Goal: Information Seeking & Learning: Check status

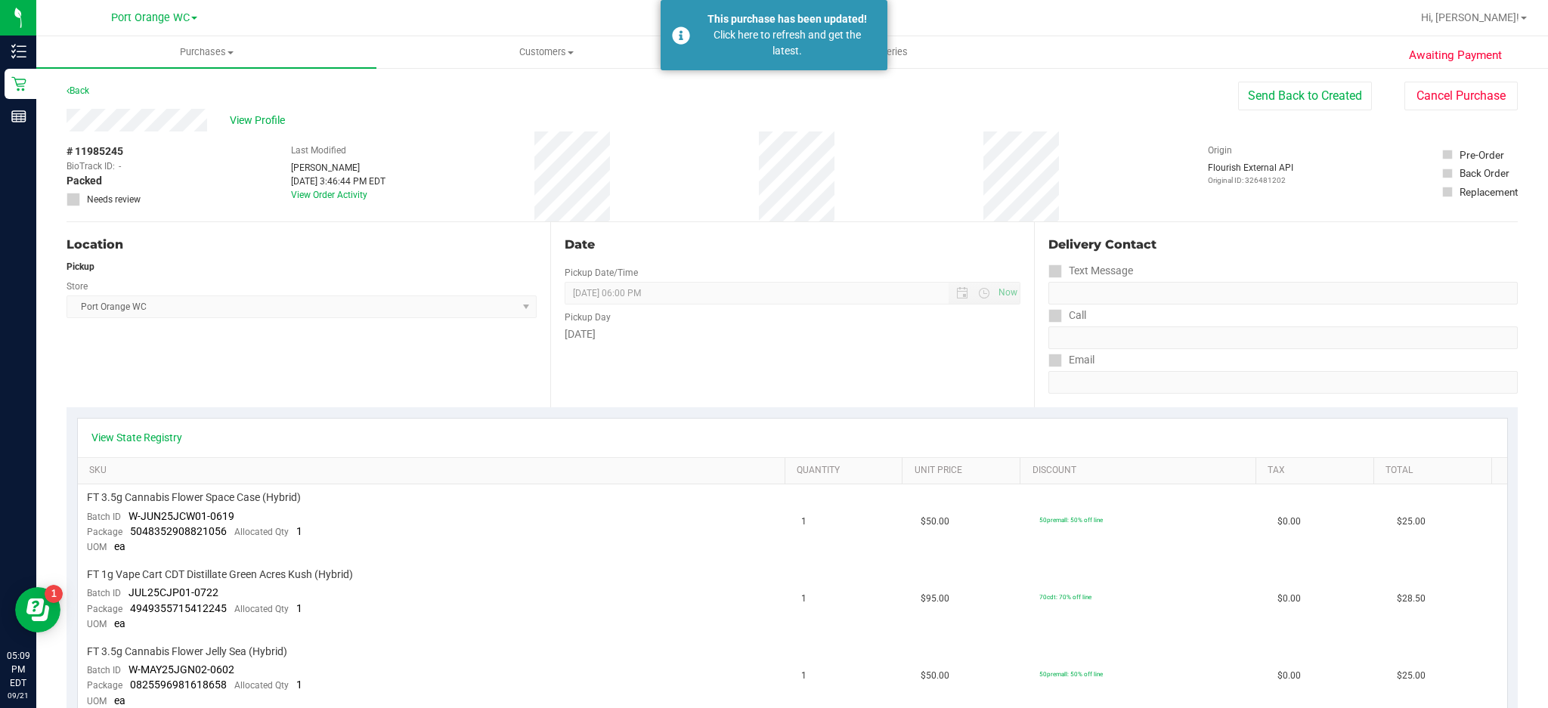
scroll to position [447, 0]
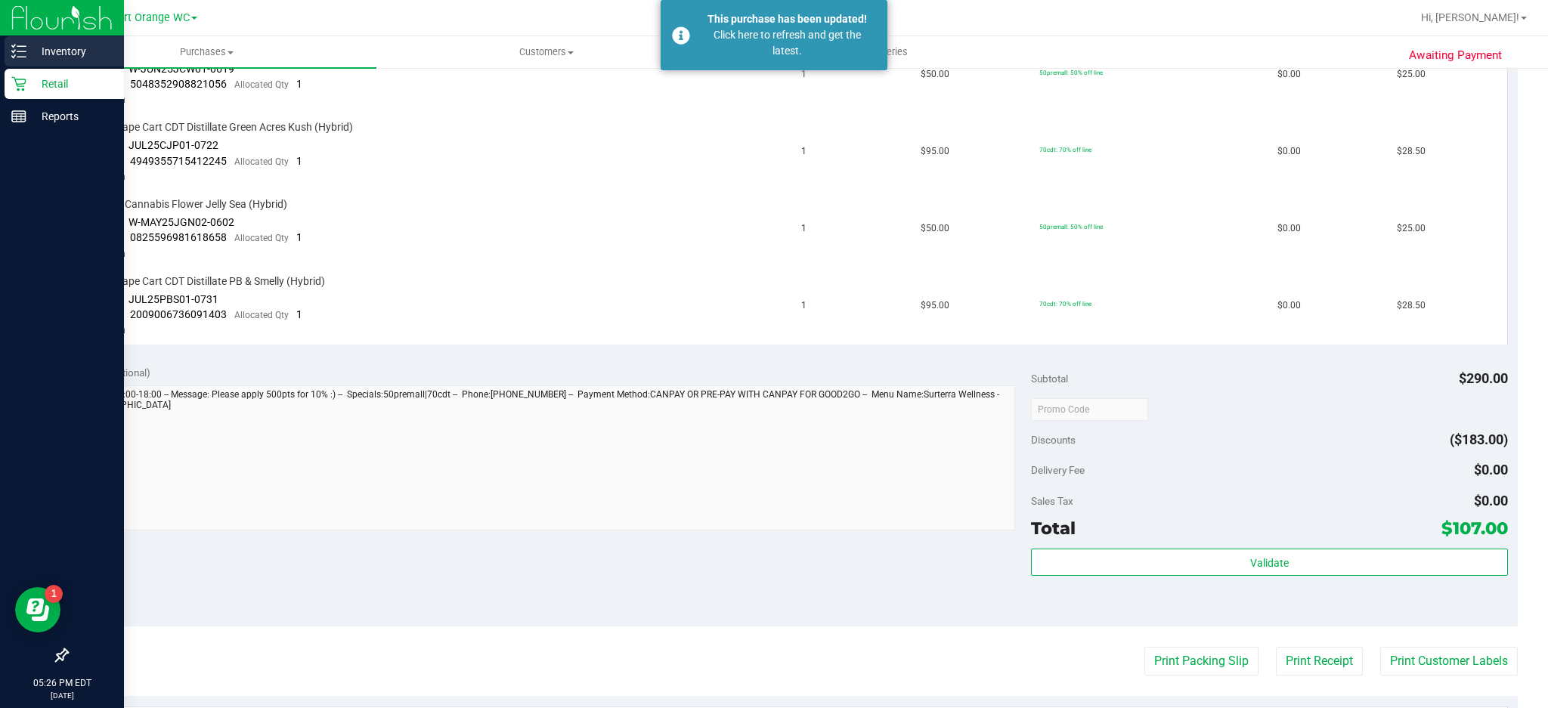
click at [18, 51] on line at bounding box center [21, 51] width 8 height 0
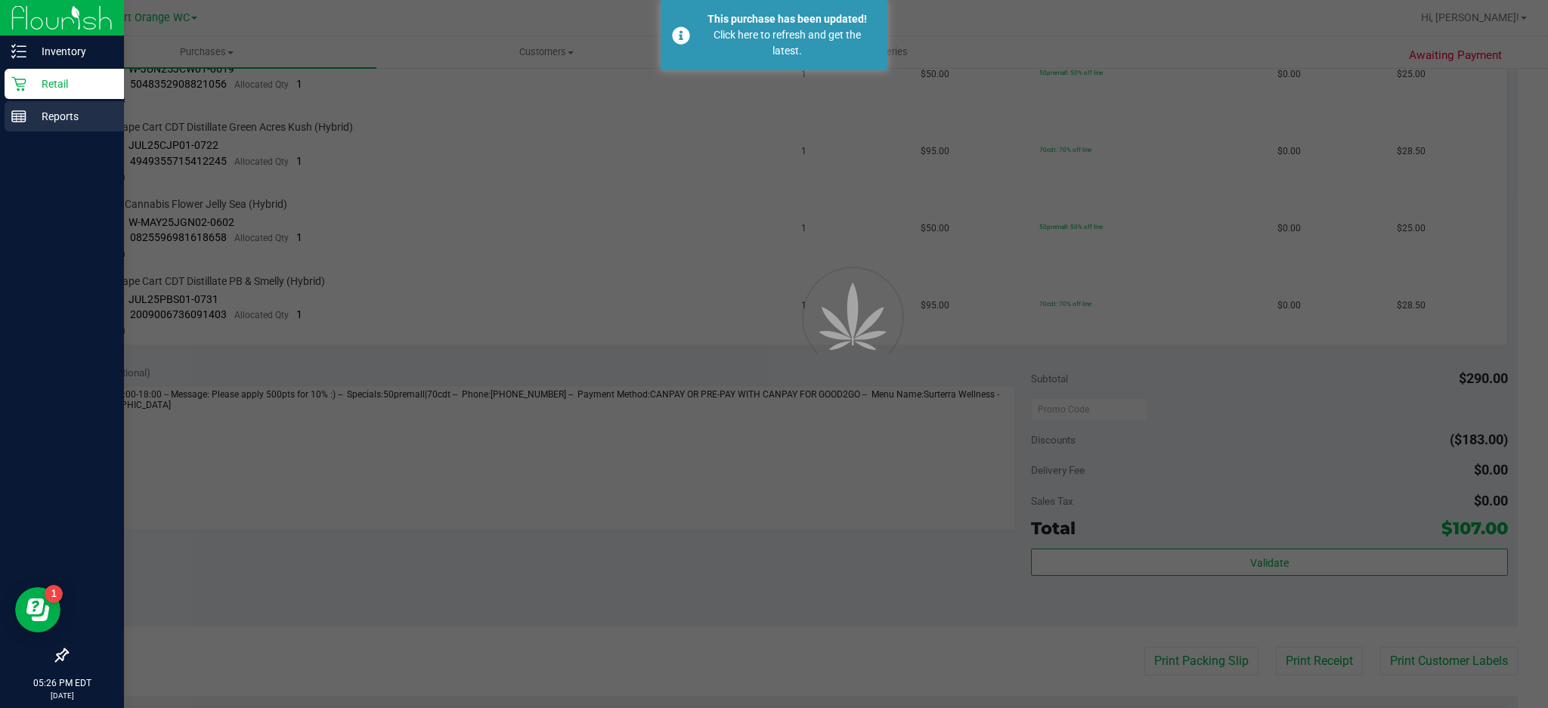
click at [68, 119] on p "Reports" at bounding box center [71, 116] width 91 height 18
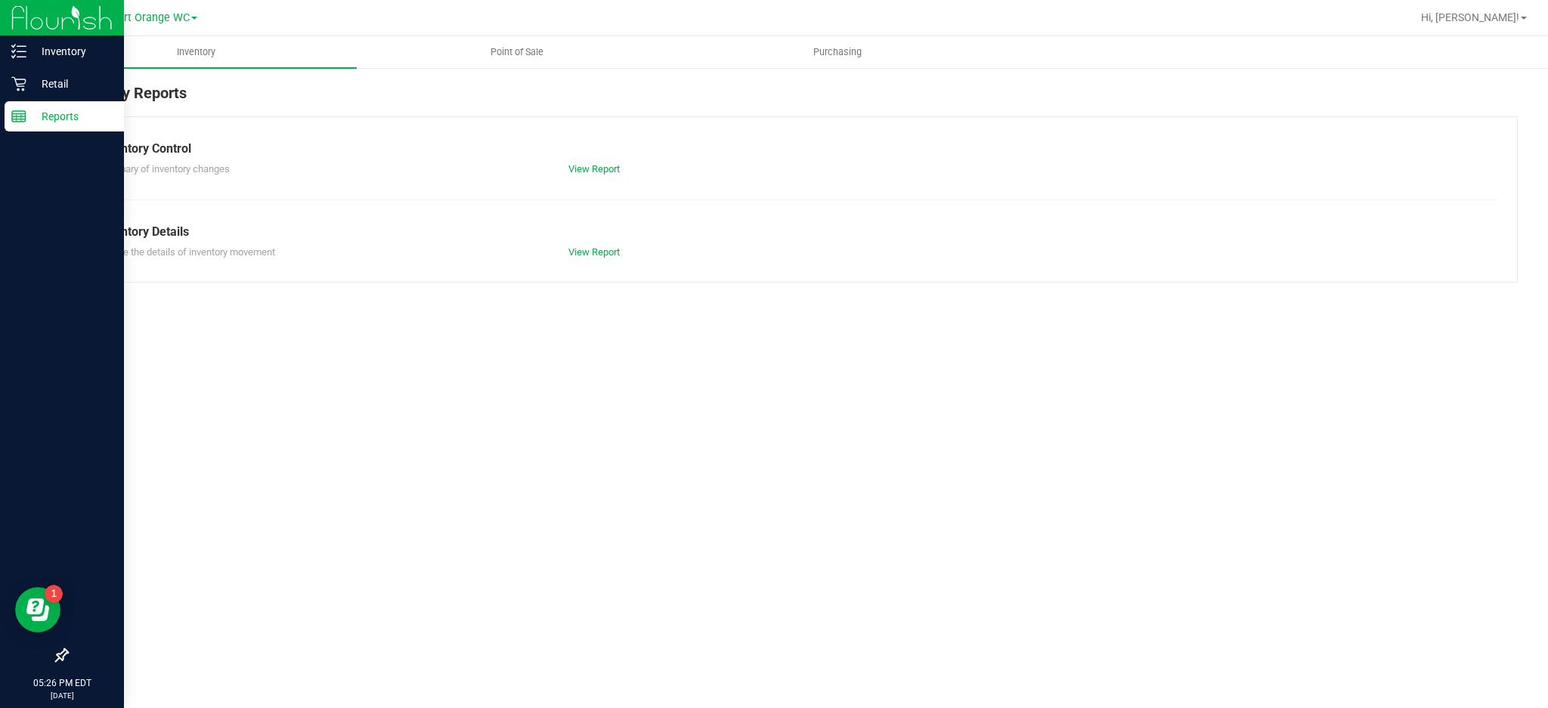
click at [428, 454] on div "Inventory Point of Sale Purchasing Inventory Reports Inventory Control Summary …" at bounding box center [791, 372] width 1511 height 672
click at [530, 54] on span "Point of Sale" at bounding box center [517, 52] width 94 height 14
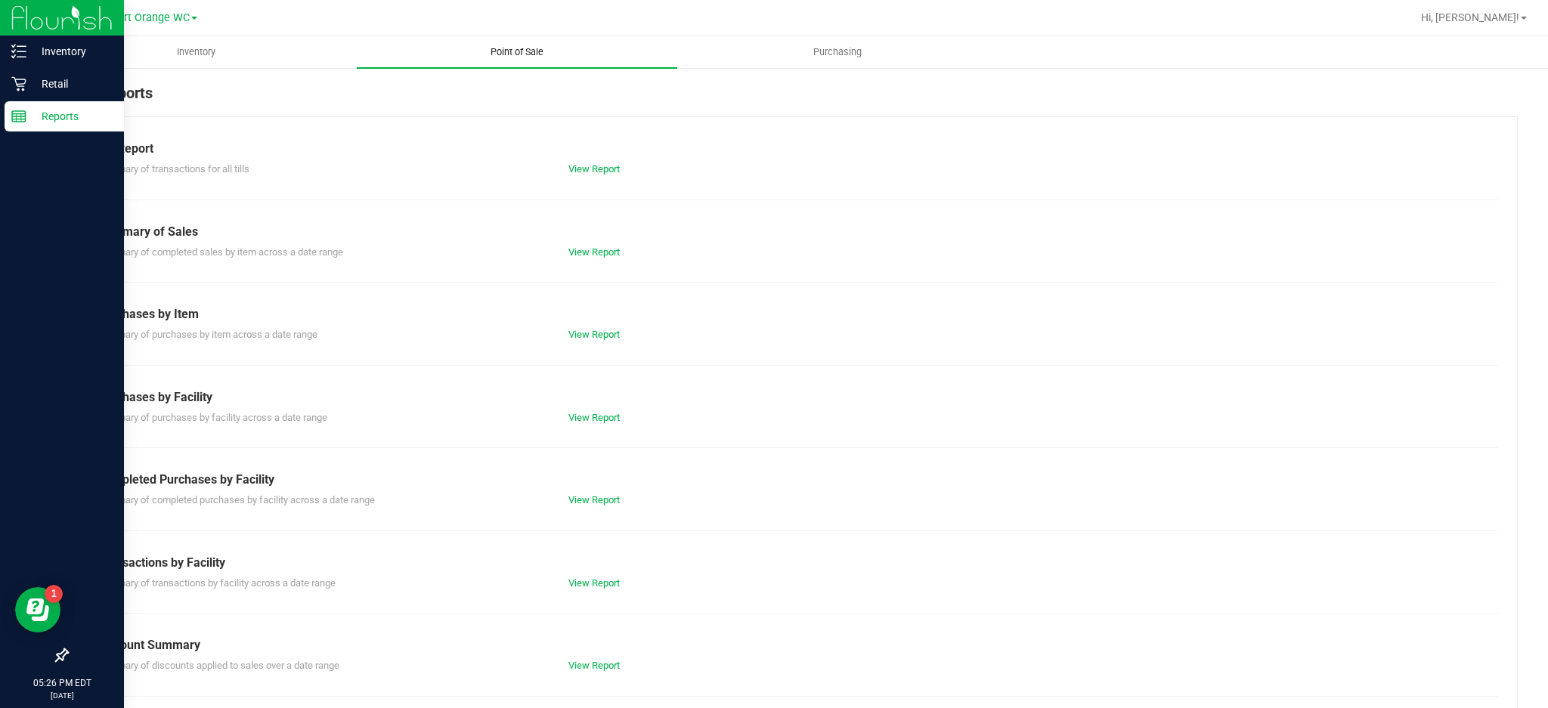
click at [598, 167] on link "View Report" at bounding box center [593, 168] width 51 height 11
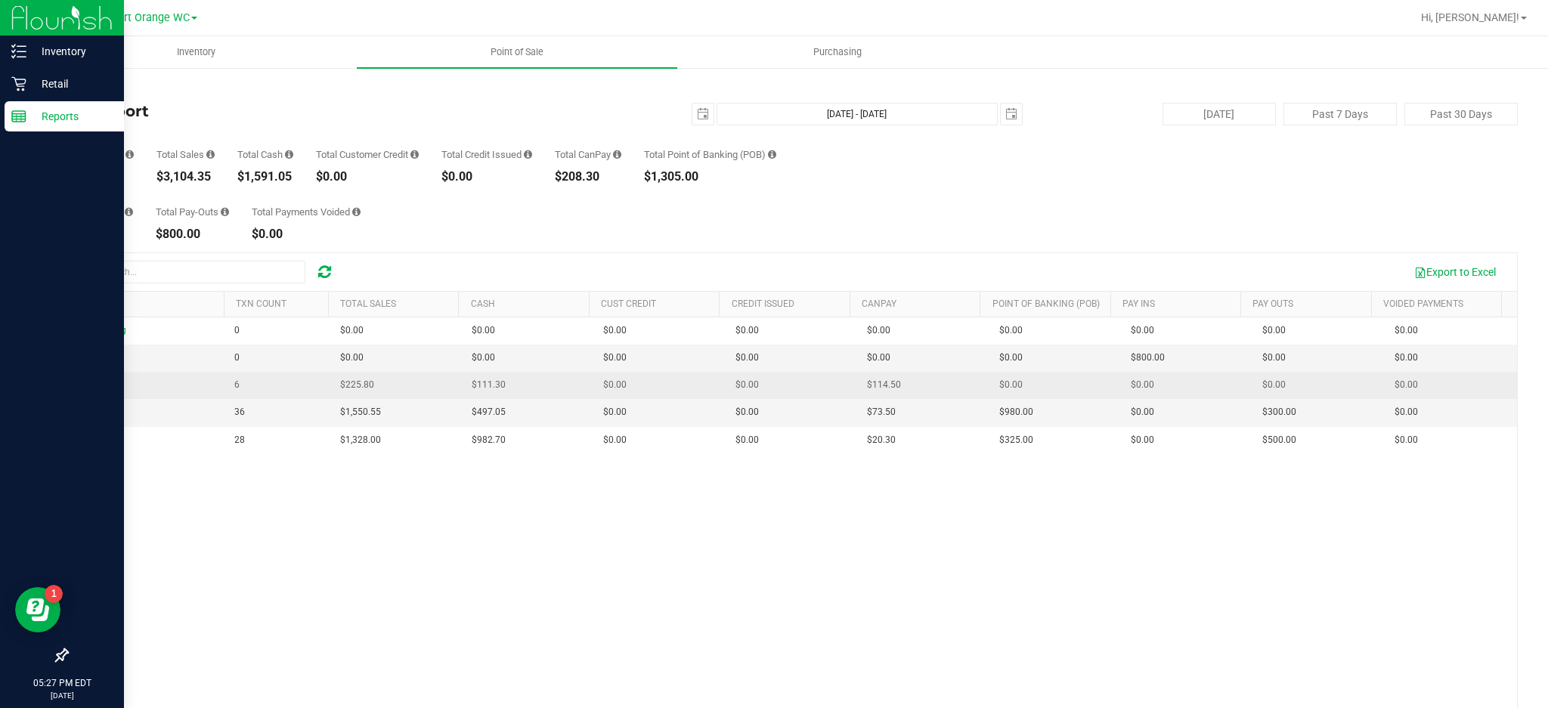
click at [478, 380] on span "$111.30" at bounding box center [489, 385] width 34 height 14
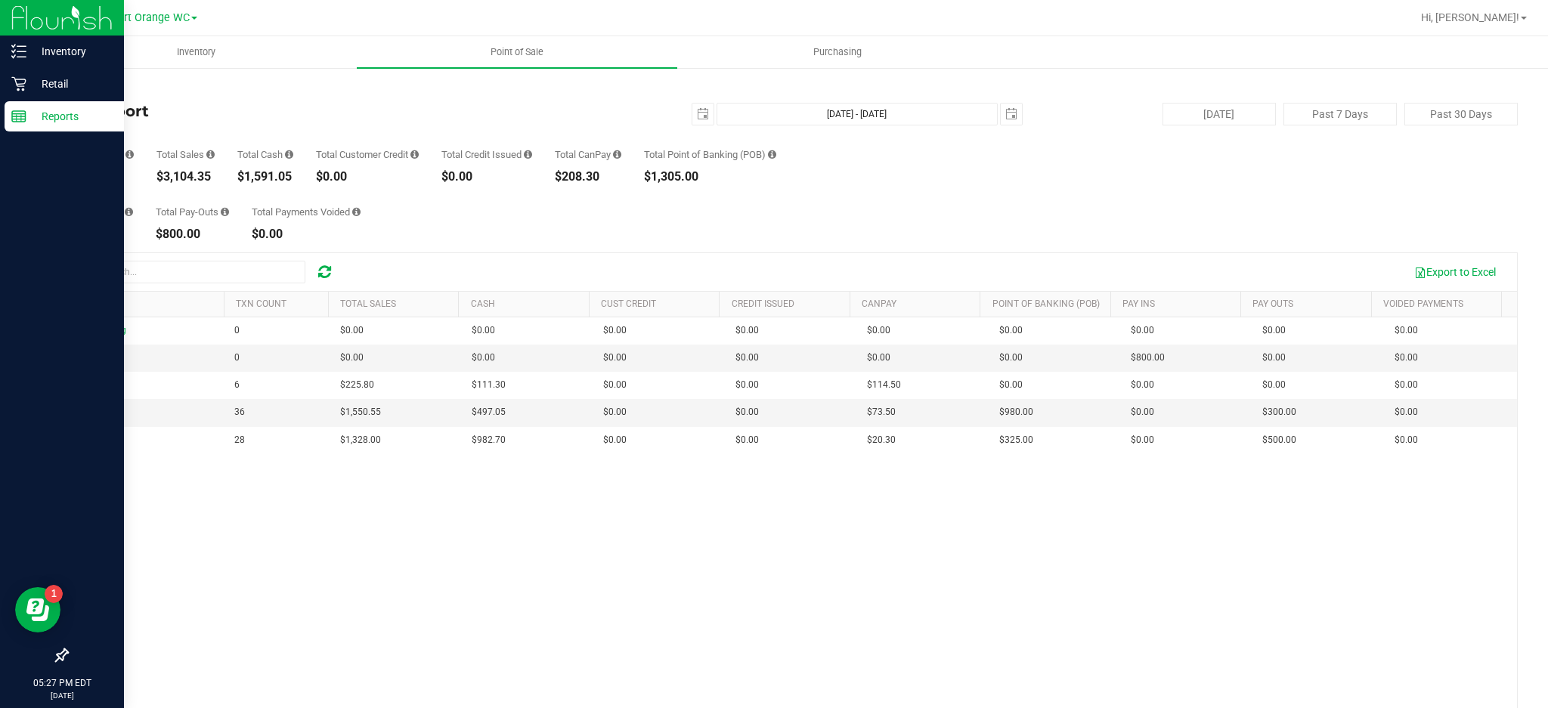
click at [1366, 198] on div "Total Pay-Ins $800.00 Total Pay-Outs $800.00 Total Payments Voided $0.00" at bounding box center [791, 211] width 1451 height 57
click at [548, 525] on div "Change Bag 0 $0.00 $0.00 $0.00 $0.00 $0.00 $0.00 $0.00 $0.00 $0.00 $0.00 $0.00 …" at bounding box center [791, 540] width 1449 height 446
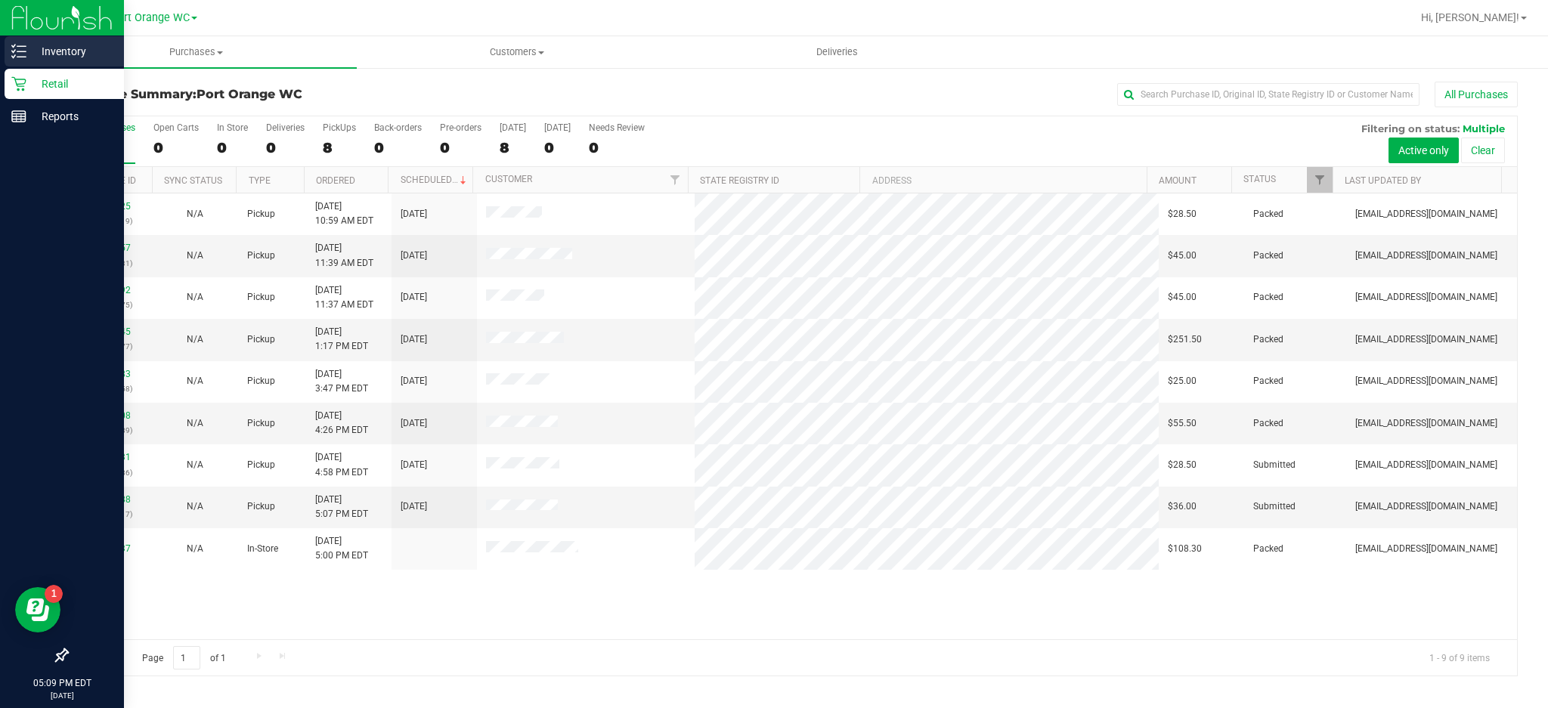
click at [68, 57] on p "Inventory" at bounding box center [71, 51] width 91 height 18
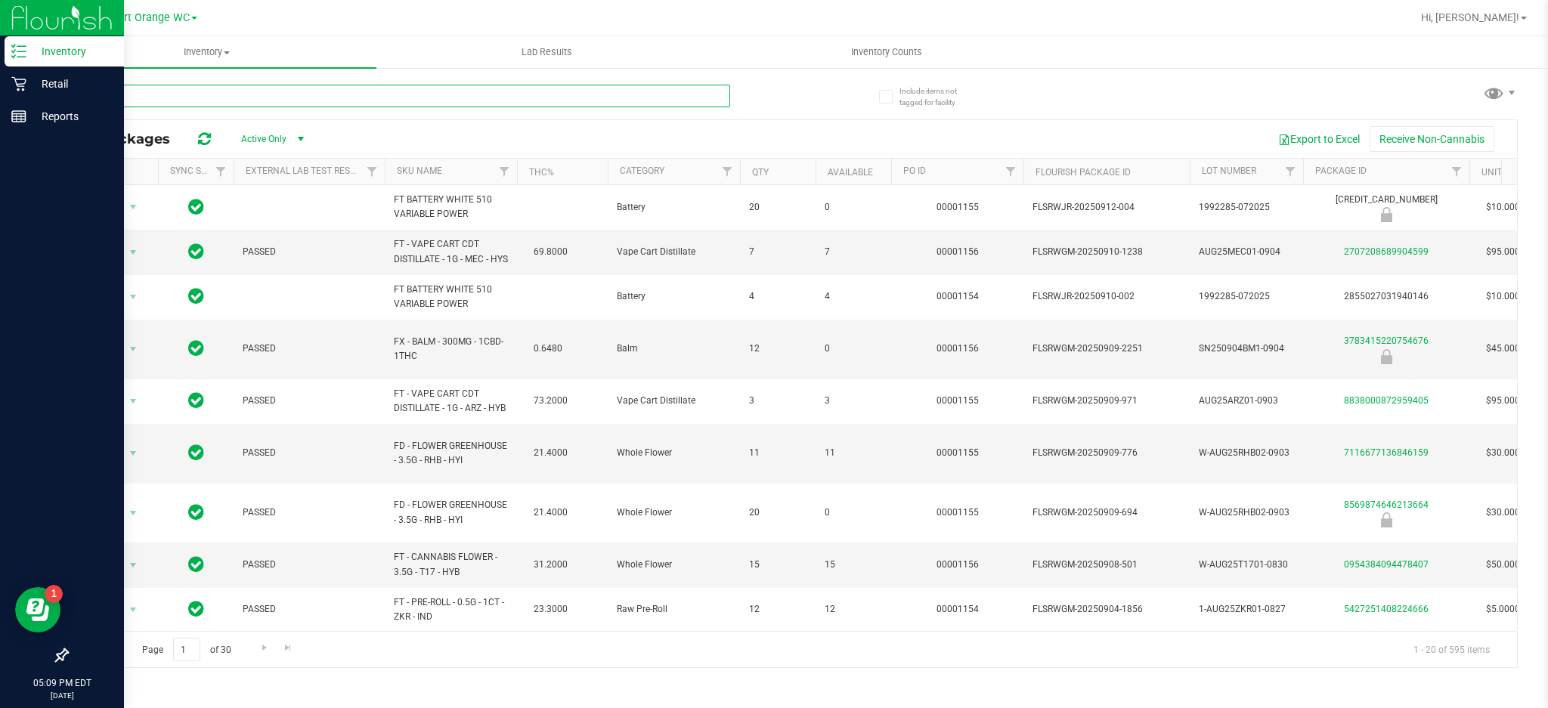
click at [267, 85] on input "text" at bounding box center [397, 96] width 663 height 23
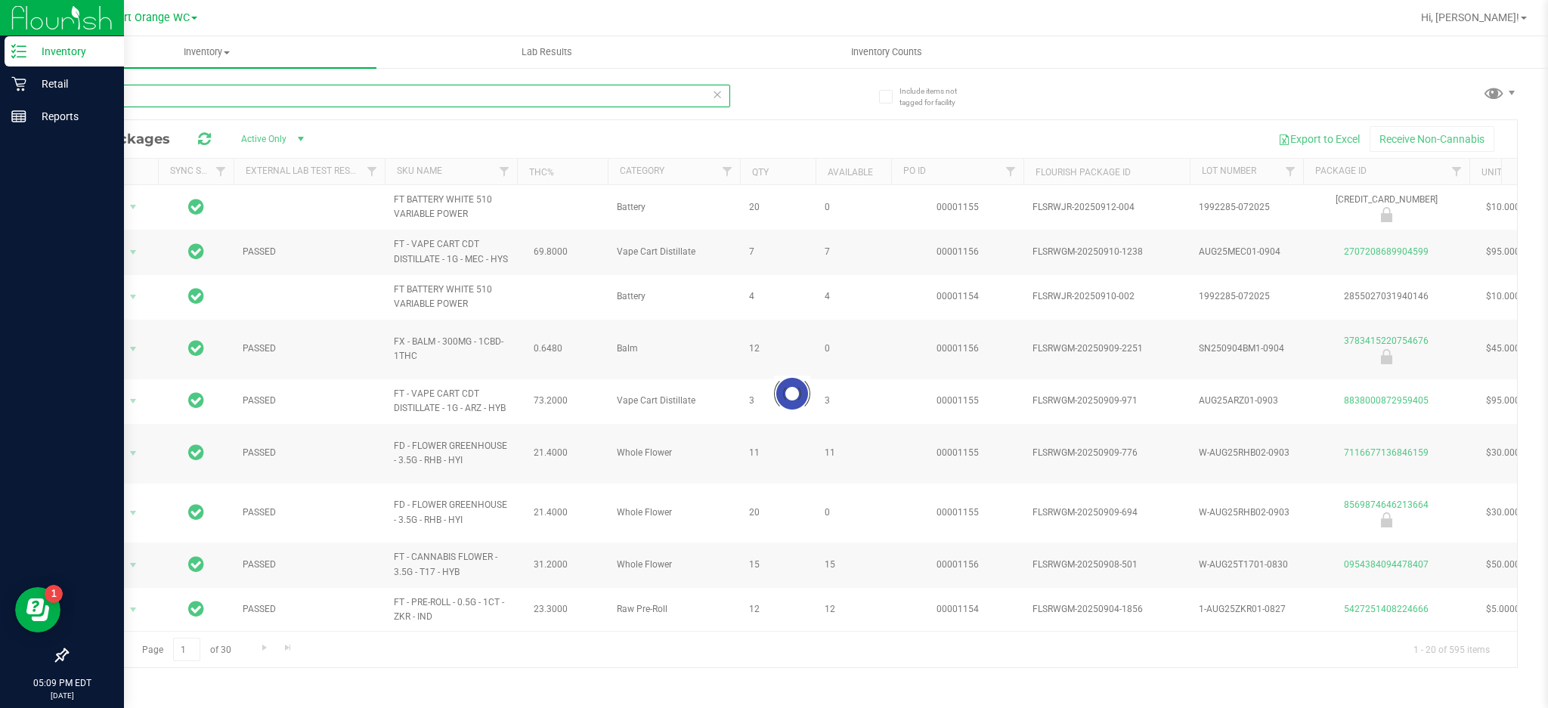
type input "htm"
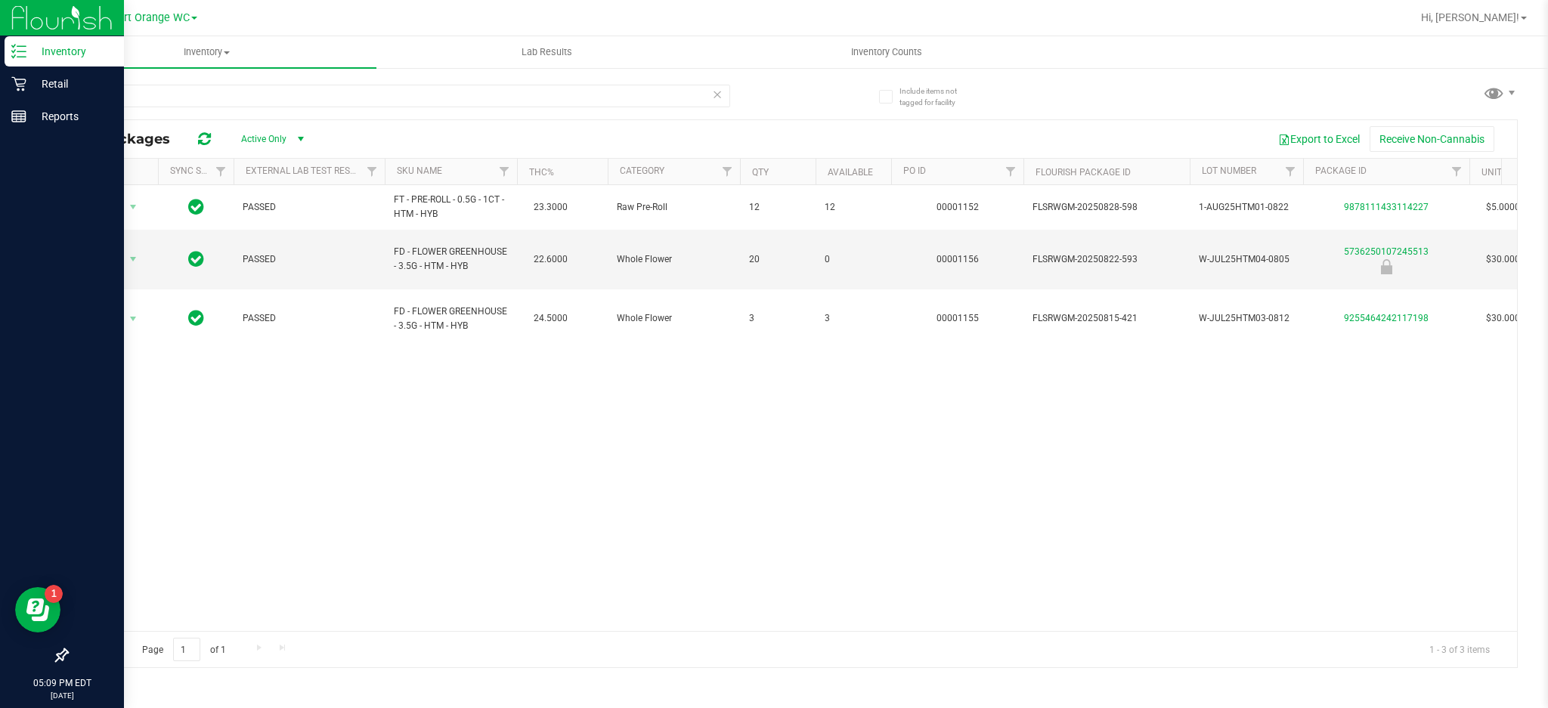
click at [1298, 419] on div "Action Action Global inventory Package audit log Print package label Print prod…" at bounding box center [791, 408] width 1449 height 446
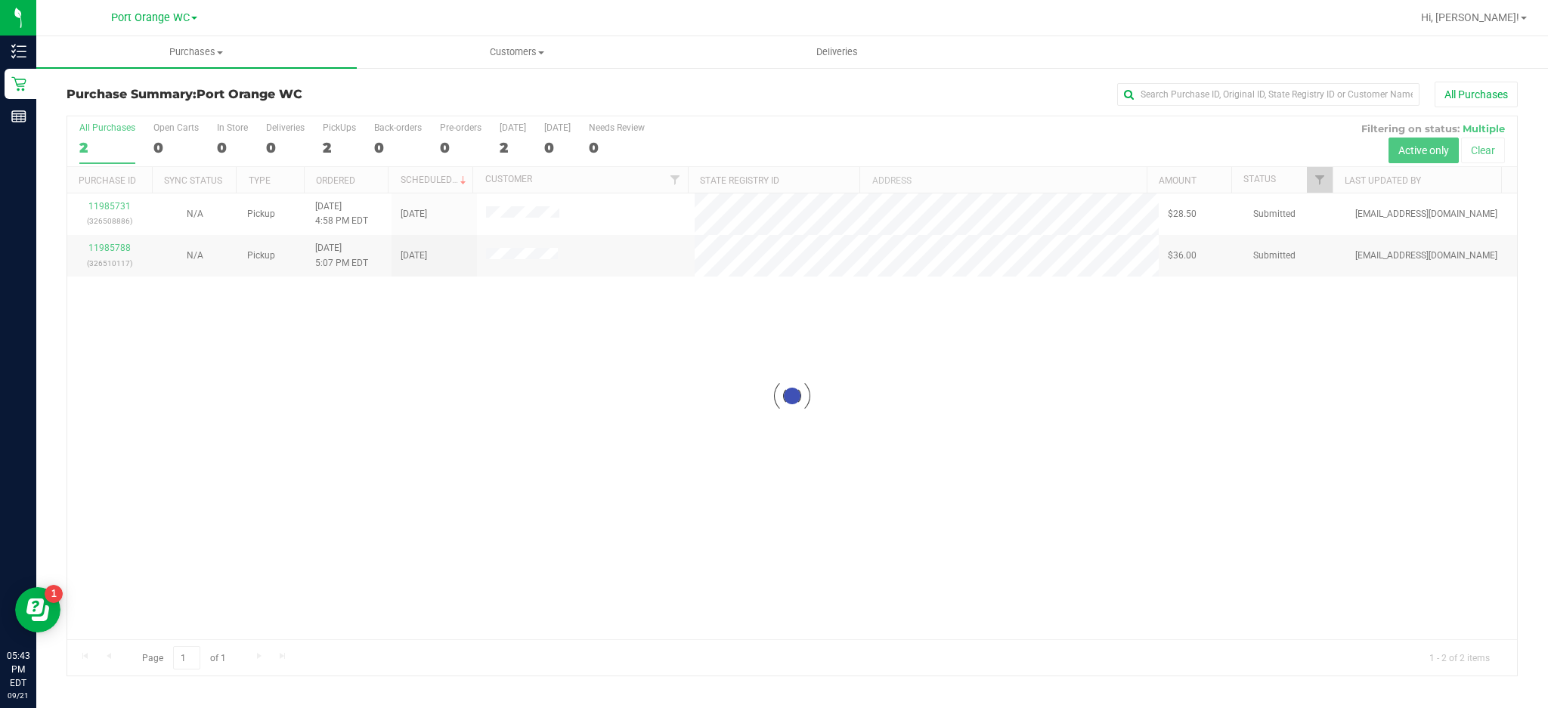
click at [649, 520] on div at bounding box center [791, 395] width 1449 height 559
